Goal: Transaction & Acquisition: Obtain resource

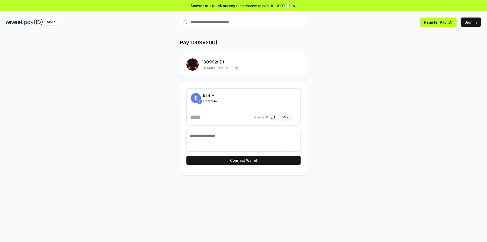
click at [206, 96] on span "ETH" at bounding box center [206, 95] width 7 height 5
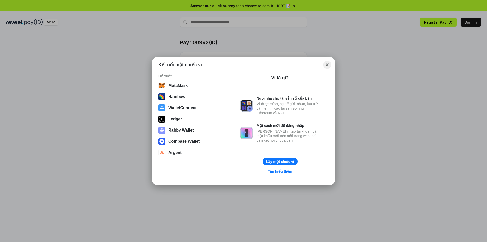
click at [328, 65] on button "Close" at bounding box center [328, 65] width 8 height 8
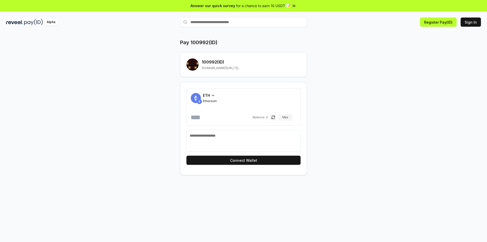
click at [213, 95] on icon at bounding box center [213, 95] width 4 height 4
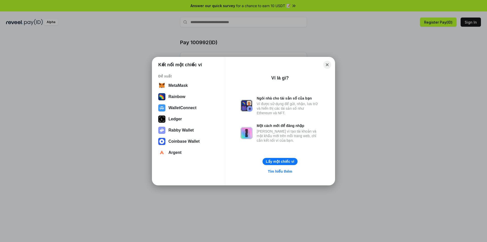
click at [330, 64] on button "Close" at bounding box center [328, 65] width 8 height 8
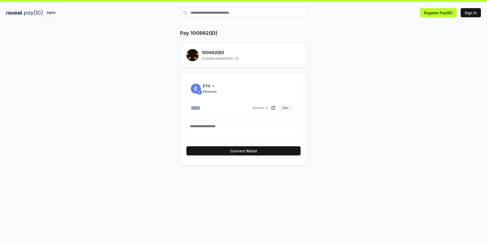
scroll to position [14, 0]
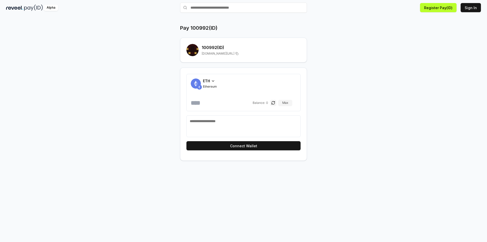
click at [213, 120] on textarea at bounding box center [244, 126] width 108 height 15
click at [290, 104] on button "Max" at bounding box center [285, 103] width 14 height 6
click at [206, 87] on span "Ethereum" at bounding box center [210, 87] width 14 height 4
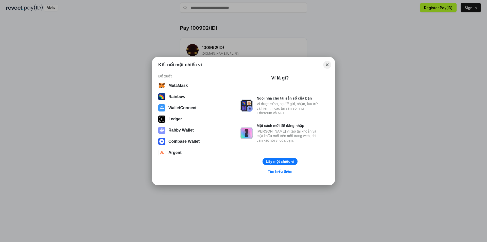
click at [327, 66] on button "Close" at bounding box center [328, 65] width 8 height 8
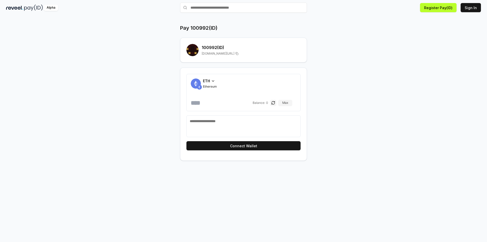
click at [201, 45] on div "100992 (ID) [DOMAIN_NAME][URL]" at bounding box center [244, 50] width 114 height 12
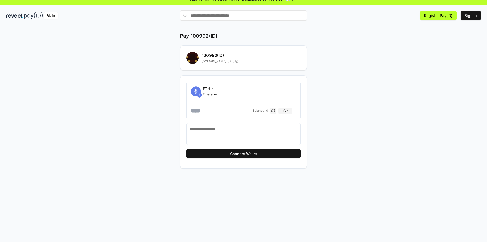
scroll to position [0, 0]
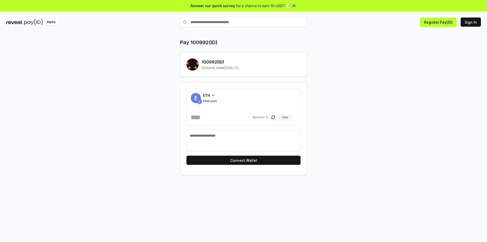
click at [212, 99] on span "Ethereum" at bounding box center [210, 101] width 14 height 4
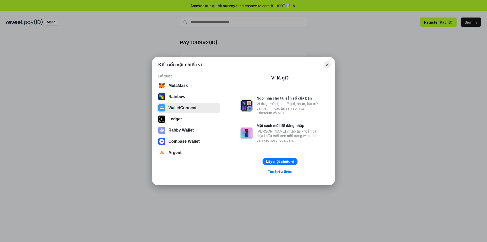
click at [179, 108] on button "WalletConnect" at bounding box center [189, 108] width 64 height 10
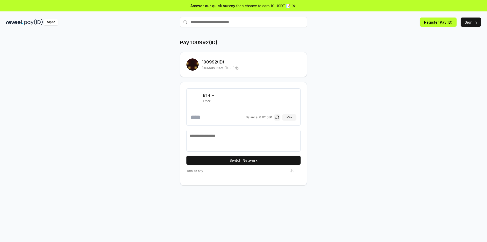
click at [209, 97] on span "ETH" at bounding box center [206, 95] width 7 height 5
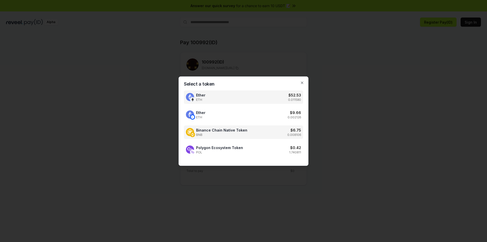
click at [218, 137] on div "Binance Chain Native Token BNB $ 6.75 0.008106" at bounding box center [243, 131] width 119 height 13
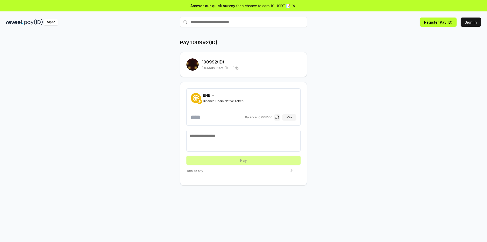
click at [213, 139] on textarea at bounding box center [244, 140] width 108 height 15
click at [189, 109] on div "BNB Binance Chain Native Token Balance: 0.008106 Max" at bounding box center [244, 106] width 114 height 37
click at [196, 117] on input "number" at bounding box center [217, 117] width 53 height 8
type input "*"
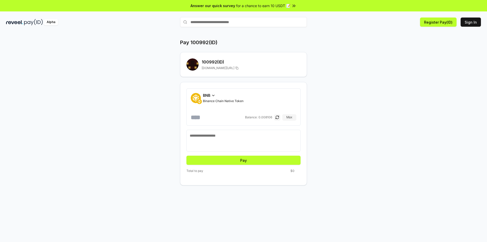
type input "*****"
